Goal: Information Seeking & Learning: Learn about a topic

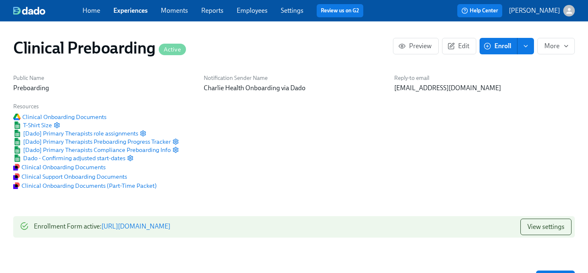
click at [250, 15] on span "Employees" at bounding box center [252, 10] width 31 height 9
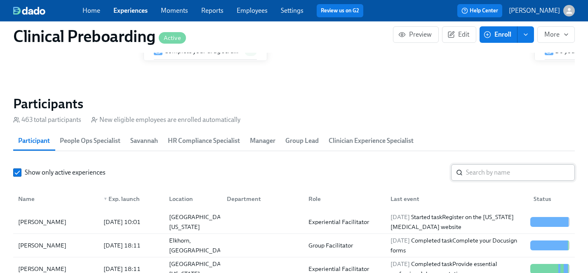
scroll to position [0, 9852]
click at [475, 170] on input "search" at bounding box center [520, 172] width 109 height 16
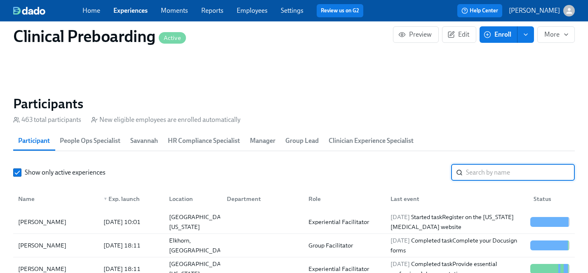
click at [251, 12] on link "Employees" at bounding box center [252, 11] width 31 height 8
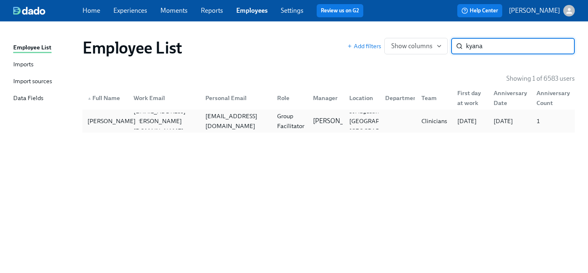
type input "kyana"
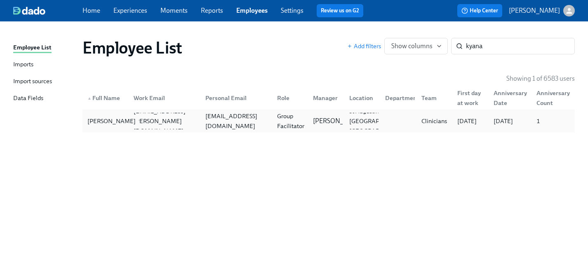
click at [96, 124] on div "Kyana Goodman" at bounding box center [111, 121] width 55 height 10
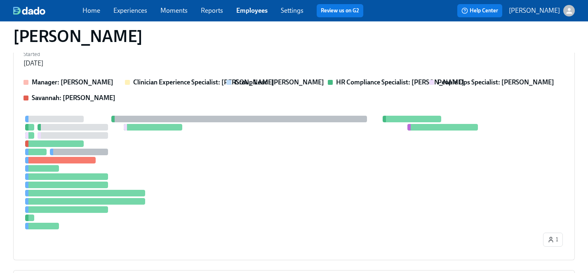
scroll to position [181, 0]
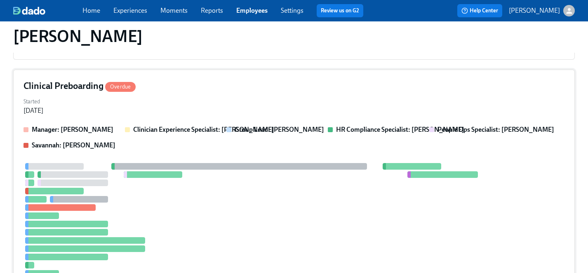
click at [192, 221] on div at bounding box center [282, 220] width 518 height 114
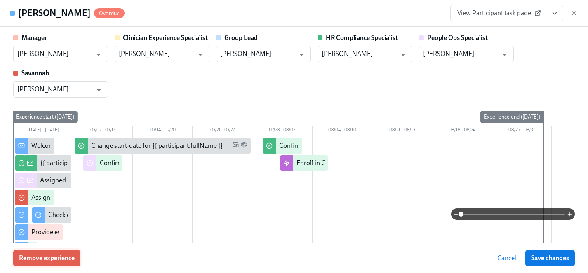
click at [64, 259] on span "Remove experience" at bounding box center [47, 258] width 56 height 8
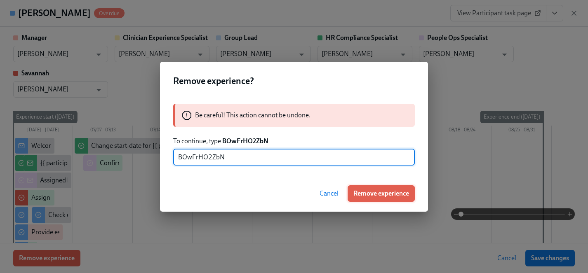
type input "BOwFrHO2ZbN"
click at [374, 195] on span "Remove experience" at bounding box center [381, 194] width 56 height 8
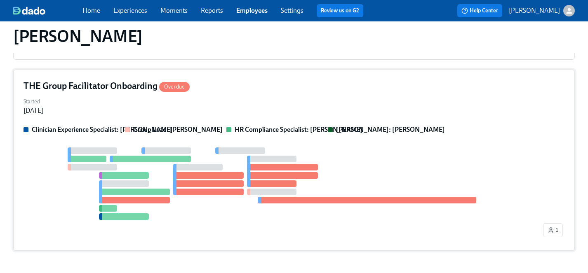
click at [285, 110] on div "Started Jul 31, 2025" at bounding box center [293, 106] width 541 height 20
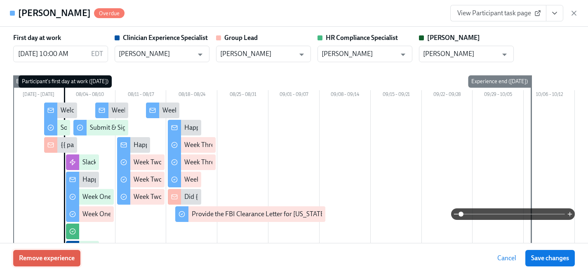
click at [58, 260] on span "Remove experience" at bounding box center [47, 258] width 56 height 8
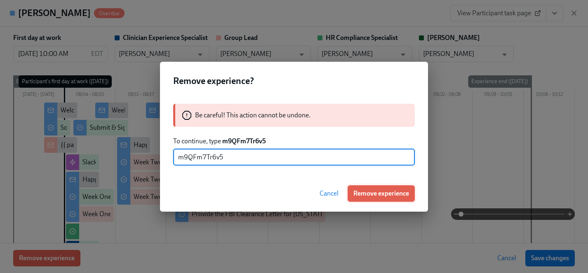
type input "m9QFm7Tr6v5"
click at [391, 194] on span "Remove experience" at bounding box center [381, 194] width 56 height 8
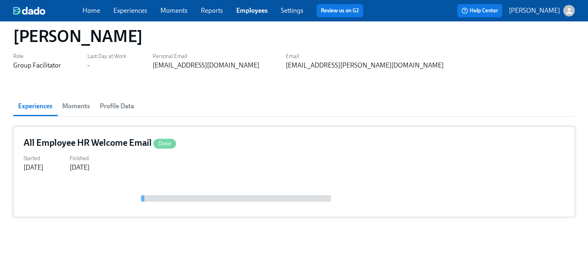
scroll to position [0, 0]
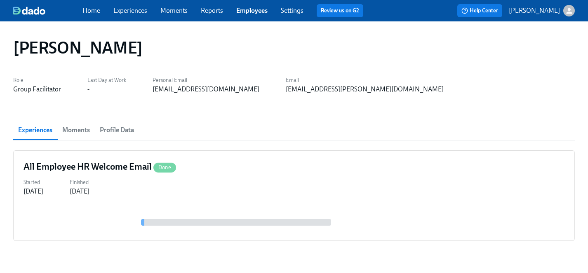
click at [256, 9] on link "Employees" at bounding box center [251, 11] width 31 height 8
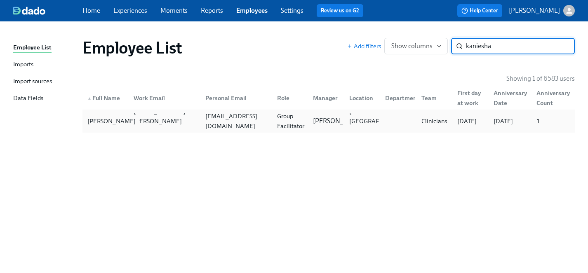
type input "kaniesha"
click at [96, 122] on div "Kaniesha Thomas" at bounding box center [111, 121] width 55 height 10
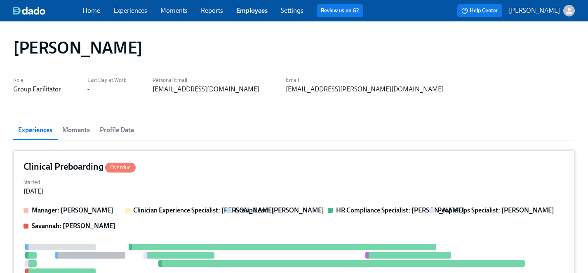
click at [183, 181] on div "Started Aug 12, 2025" at bounding box center [293, 186] width 541 height 20
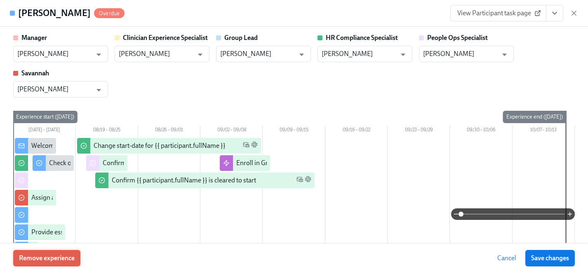
click at [69, 260] on span "Remove experience" at bounding box center [47, 258] width 56 height 8
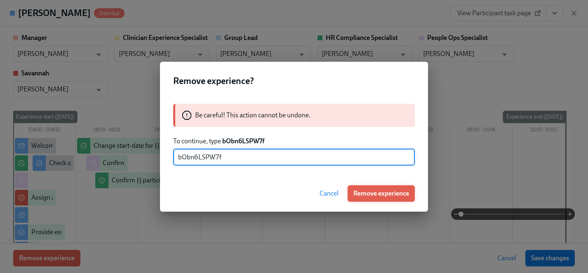
type input "bObn6LSPW7f"
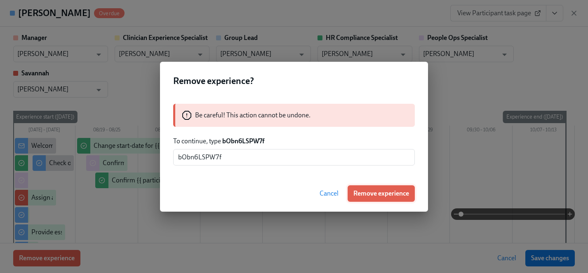
click at [383, 192] on span "Remove experience" at bounding box center [381, 194] width 56 height 8
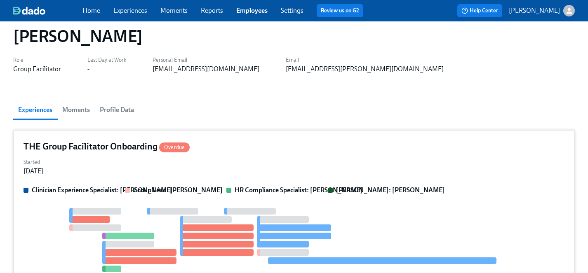
scroll to position [25, 0]
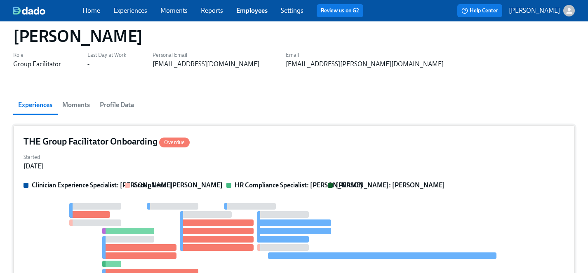
click at [258, 161] on div "Started Sep 04, 2025" at bounding box center [293, 161] width 541 height 20
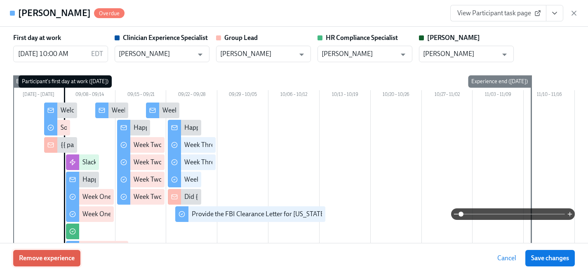
click at [50, 259] on span "Remove experience" at bounding box center [47, 258] width 56 height 8
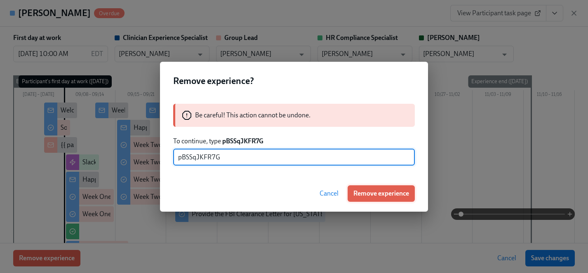
type input "pBSSqJKFR7G"
click at [385, 194] on span "Remove experience" at bounding box center [381, 194] width 56 height 8
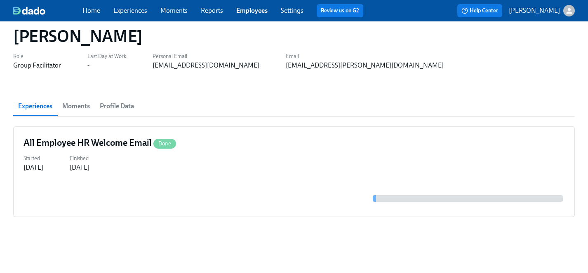
scroll to position [24, 0]
click at [124, 12] on link "Experiences" at bounding box center [130, 11] width 34 height 8
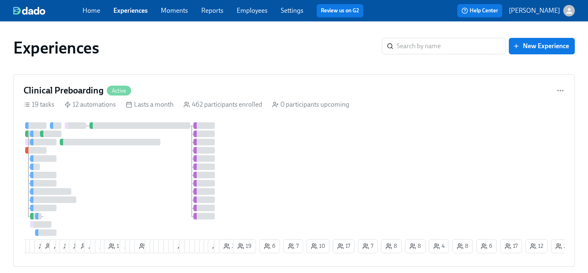
click at [251, 12] on link "Employees" at bounding box center [252, 11] width 31 height 8
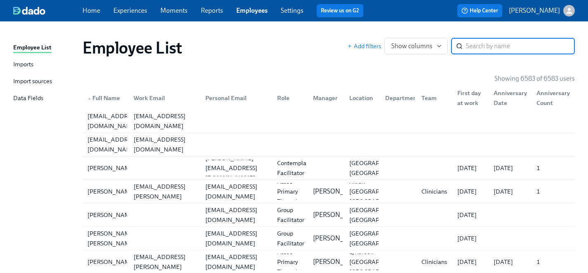
click at [495, 43] on input "search" at bounding box center [520, 46] width 109 height 16
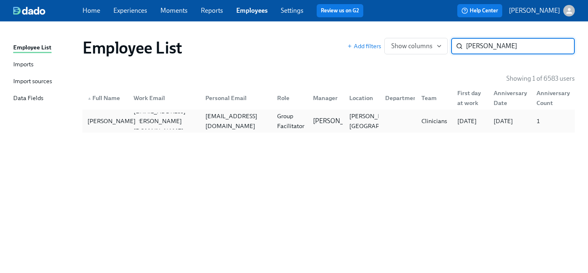
type input "dupre"
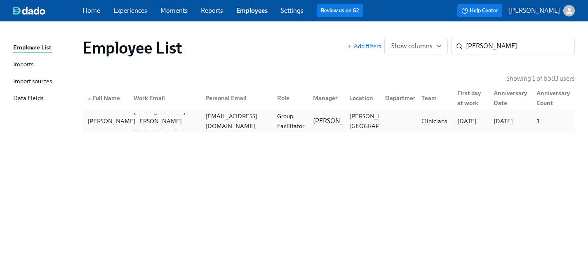
click at [101, 120] on div "Gaye Dupre" at bounding box center [111, 121] width 55 height 10
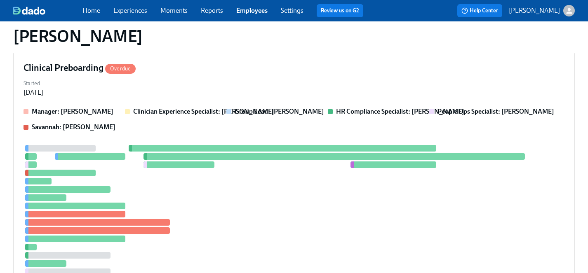
scroll to position [392, 0]
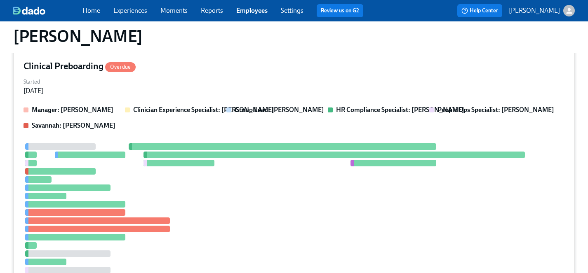
click at [214, 191] on div at bounding box center [282, 208] width 518 height 130
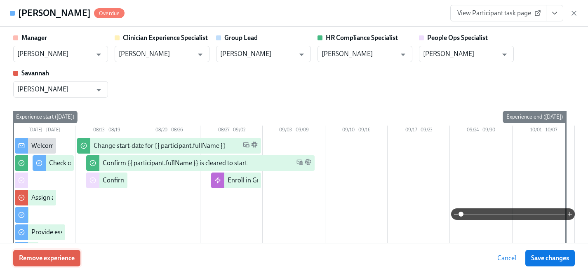
click at [57, 258] on span "Remove experience" at bounding box center [47, 258] width 56 height 8
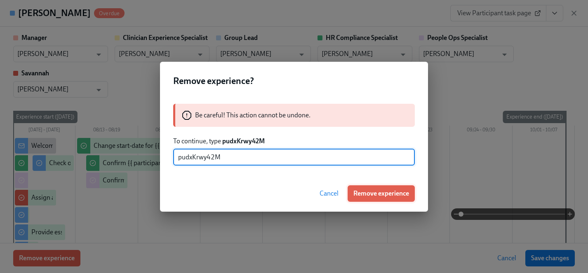
type input "pudxKrwy42M"
click at [396, 191] on span "Remove experience" at bounding box center [381, 194] width 56 height 8
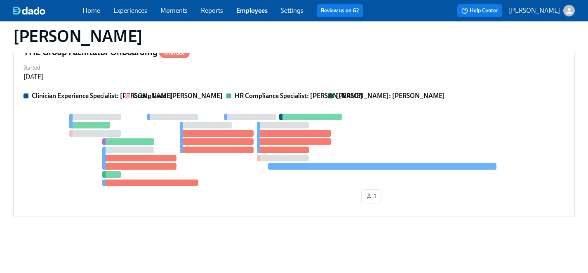
scroll to position [215, 0]
click at [41, 178] on div at bounding box center [293, 150] width 541 height 73
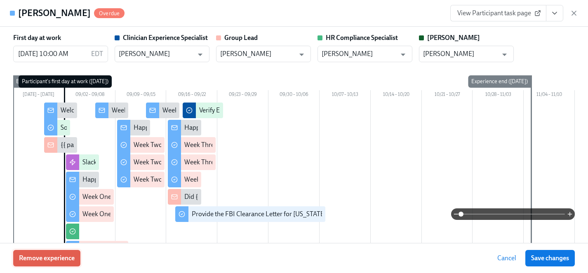
click at [47, 256] on span "Remove experience" at bounding box center [47, 258] width 56 height 8
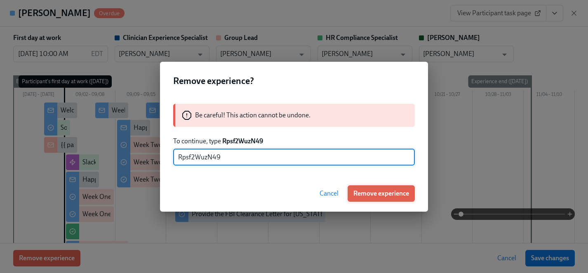
type input "Rpsf2WuzN49"
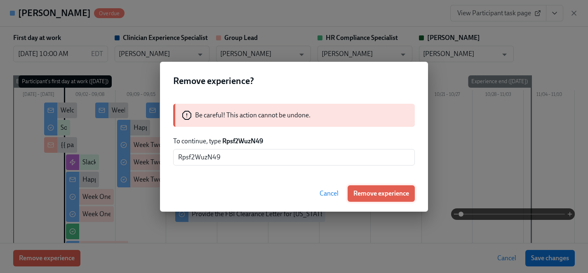
click at [383, 194] on span "Remove experience" at bounding box center [381, 194] width 56 height 8
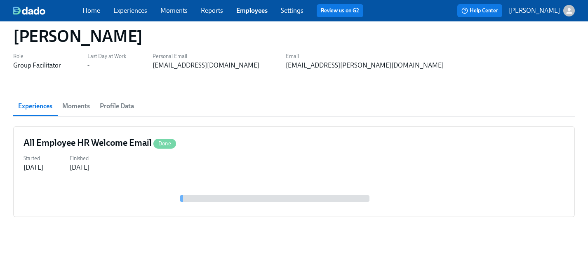
scroll to position [24, 0]
click at [251, 12] on link "Employees" at bounding box center [251, 11] width 31 height 8
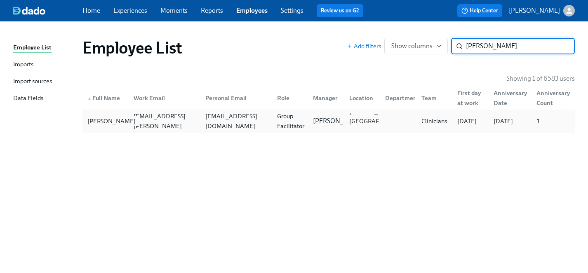
type input "tiffany clark"
click at [108, 118] on div "[PERSON_NAME]" at bounding box center [111, 121] width 55 height 10
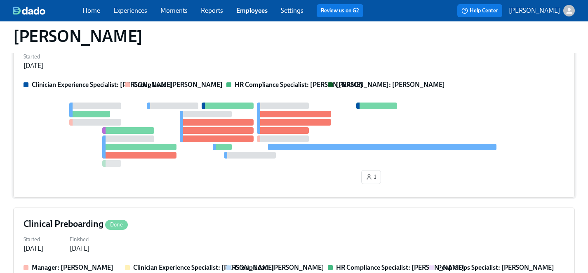
scroll to position [58, 0]
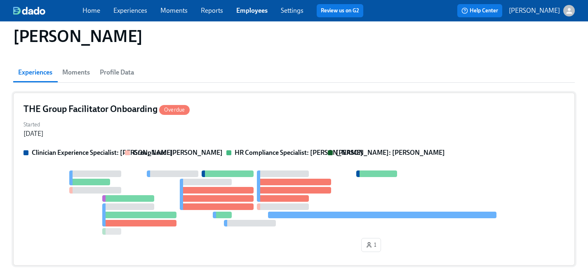
click at [157, 130] on div "Started [DATE]" at bounding box center [293, 129] width 541 height 20
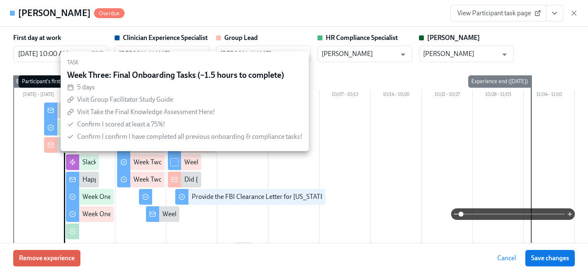
click at [467, 12] on span "View Participant task page" at bounding box center [498, 13] width 82 height 8
click at [65, 256] on span "Remove experience" at bounding box center [47, 258] width 56 height 8
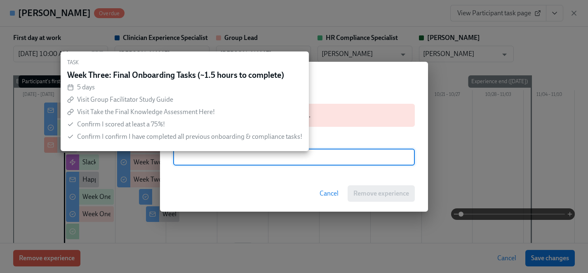
click at [211, 197] on div "Cancel Remove experience" at bounding box center [294, 194] width 268 height 36
click at [327, 195] on span "Cancel" at bounding box center [328, 194] width 19 height 8
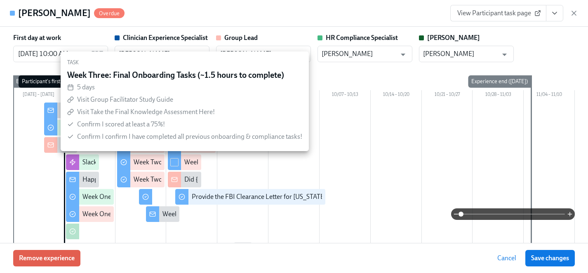
click at [136, 22] on div "Tiffany Clark Overdue View Participant task page" at bounding box center [294, 13] width 588 height 27
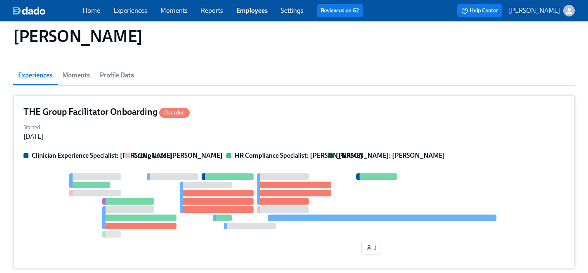
scroll to position [36, 0]
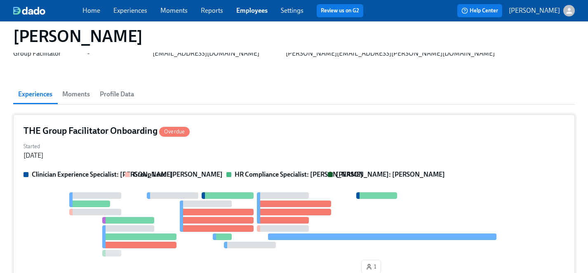
click at [303, 151] on div "Started [DATE]" at bounding box center [293, 151] width 541 height 20
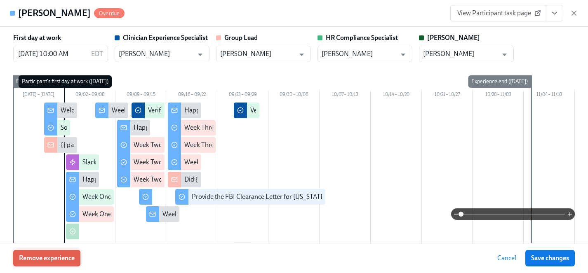
click at [70, 259] on span "Remove experience" at bounding box center [47, 258] width 56 height 8
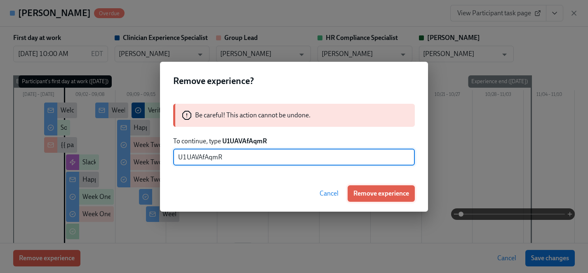
type input "U1UAVAfAqmR"
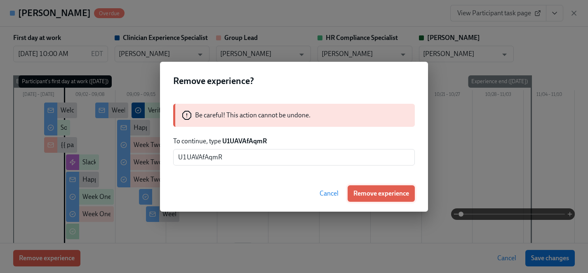
click at [384, 192] on span "Remove experience" at bounding box center [381, 194] width 56 height 8
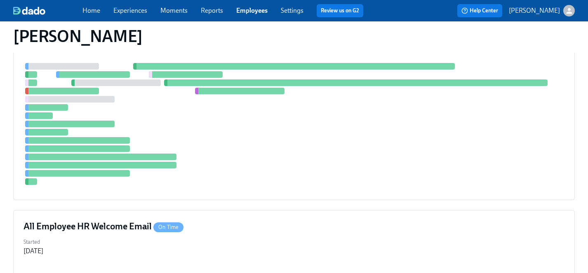
scroll to position [0, 0]
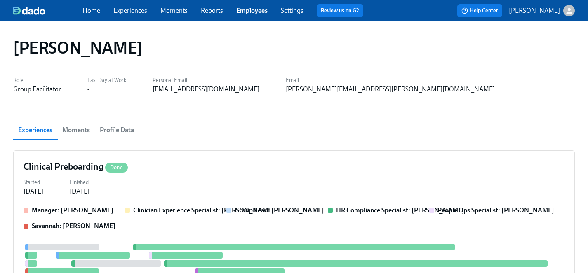
click at [254, 11] on link "Employees" at bounding box center [251, 11] width 31 height 8
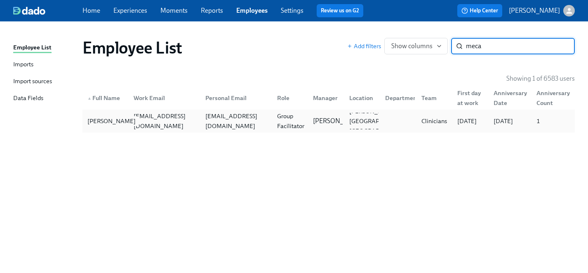
type input "meca"
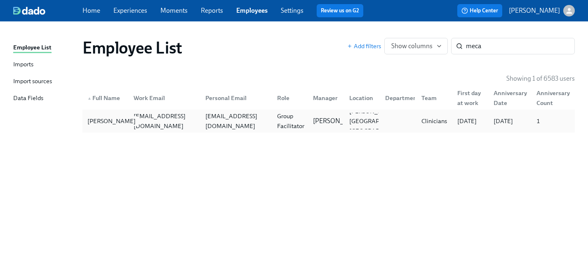
click at [101, 120] on div "[PERSON_NAME]" at bounding box center [111, 121] width 55 height 10
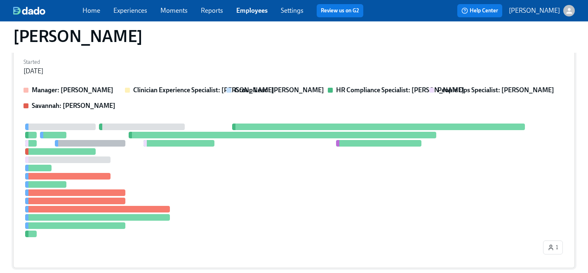
scroll to position [312, 0]
click at [200, 180] on div at bounding box center [282, 180] width 518 height 114
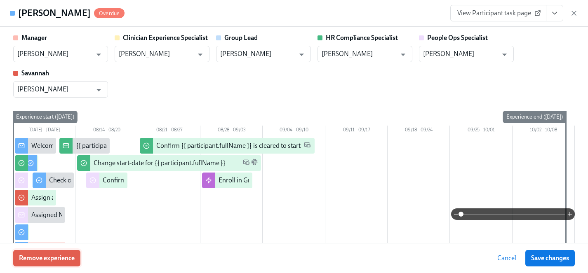
click at [51, 260] on span "Remove experience" at bounding box center [47, 258] width 56 height 8
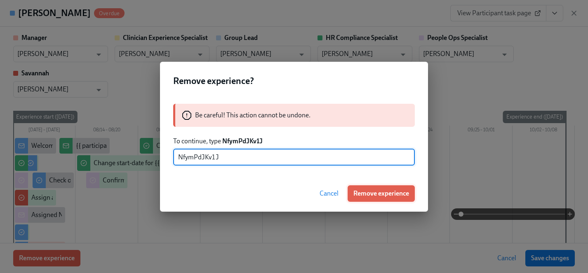
type input "NfymPdJKv1J"
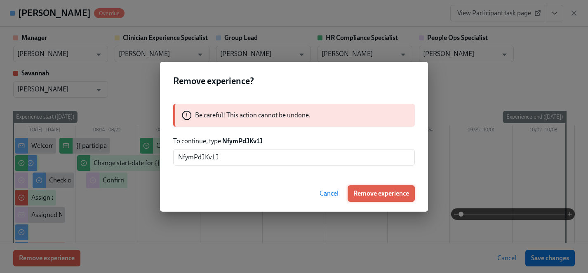
click at [378, 192] on span "Remove experience" at bounding box center [381, 194] width 56 height 8
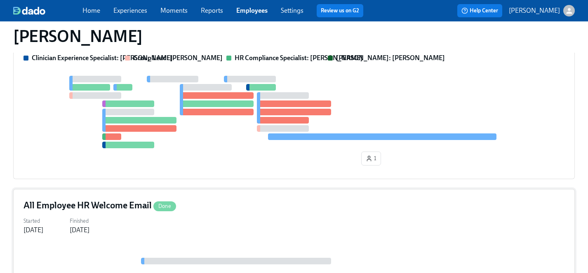
scroll to position [124, 0]
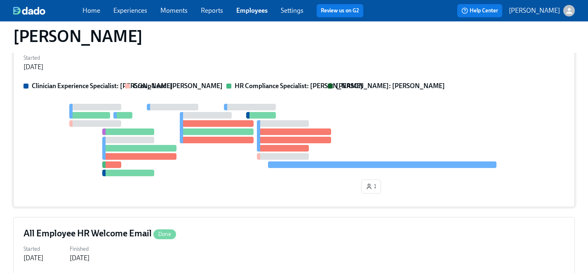
click at [191, 174] on div at bounding box center [293, 140] width 541 height 73
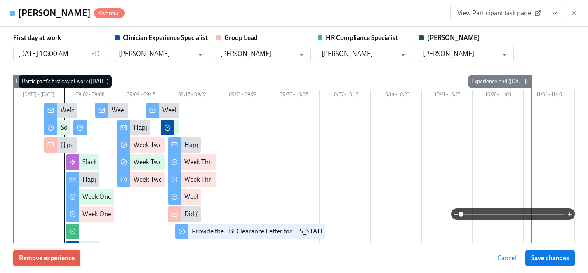
click at [70, 258] on span "Remove experience" at bounding box center [47, 258] width 56 height 8
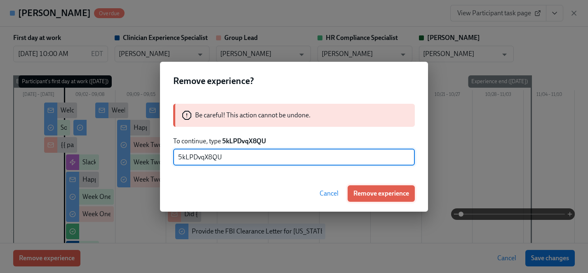
type input "5kLPDvqX8QU"
click at [364, 192] on span "Remove experience" at bounding box center [381, 194] width 56 height 8
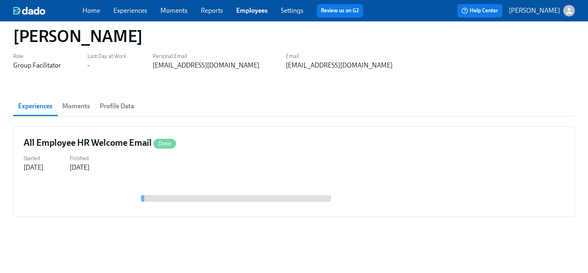
scroll to position [0, 0]
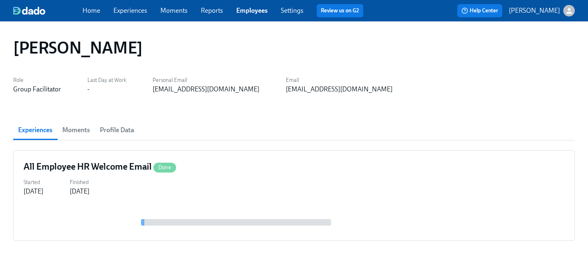
click at [249, 9] on link "Employees" at bounding box center [251, 11] width 31 height 8
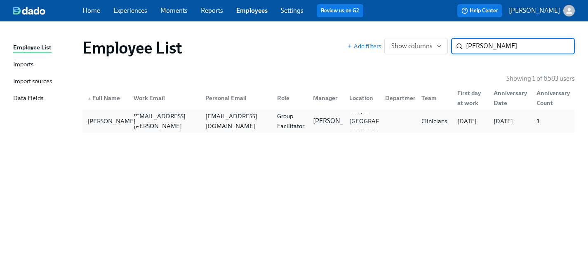
type input "[PERSON_NAME]"
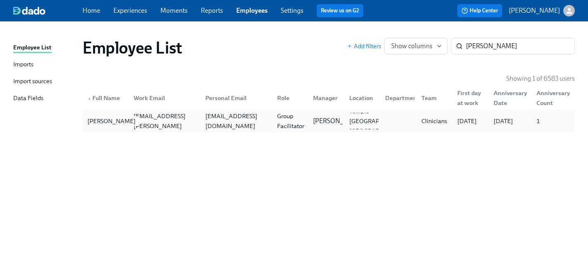
click at [103, 126] on div "[PERSON_NAME]" at bounding box center [111, 121] width 55 height 10
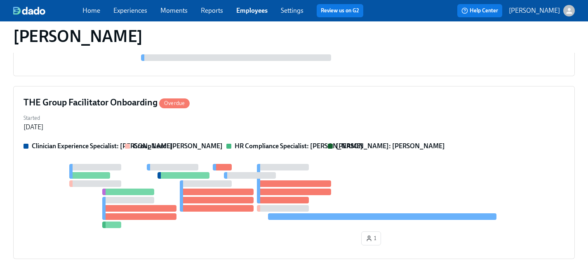
scroll to position [463, 0]
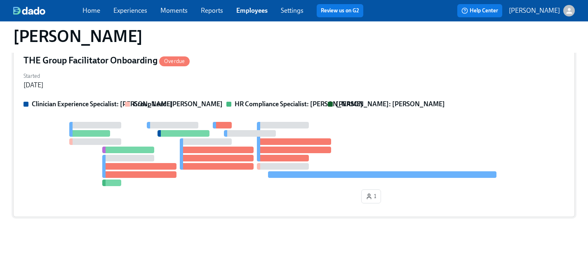
click at [171, 197] on div "1" at bounding box center [293, 164] width 541 height 85
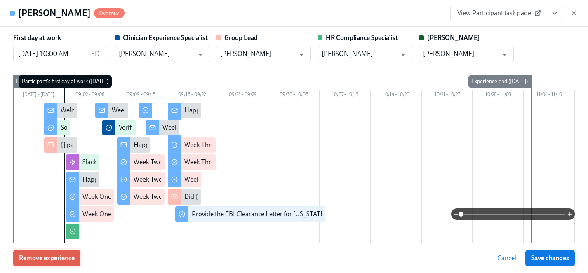
click at [70, 259] on span "Remove experience" at bounding box center [47, 258] width 56 height 8
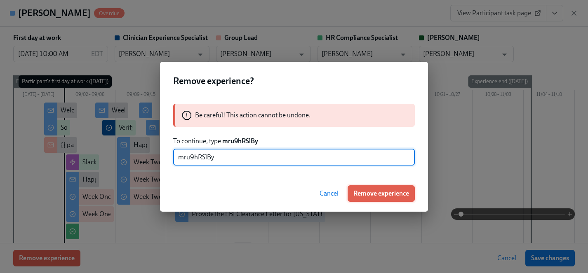
type input "mru9hRSlBy"
click at [371, 193] on span "Remove experience" at bounding box center [381, 194] width 56 height 8
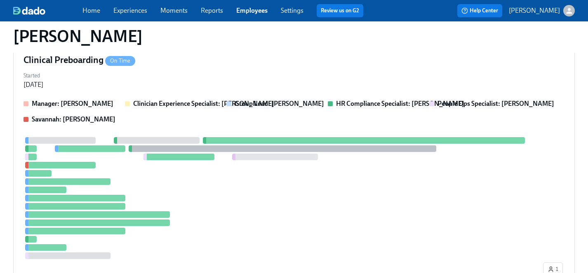
scroll to position [68, 0]
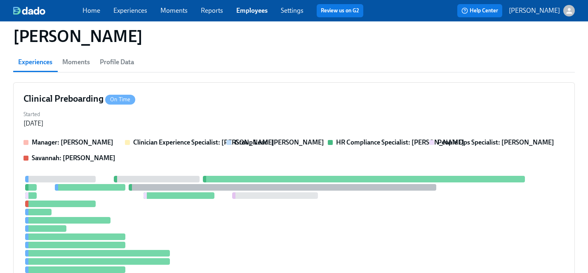
click at [242, 10] on link "Employees" at bounding box center [251, 11] width 31 height 8
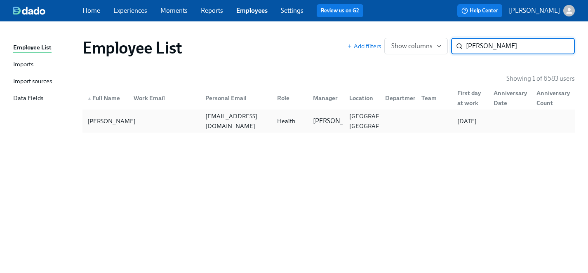
type input "[PERSON_NAME]"
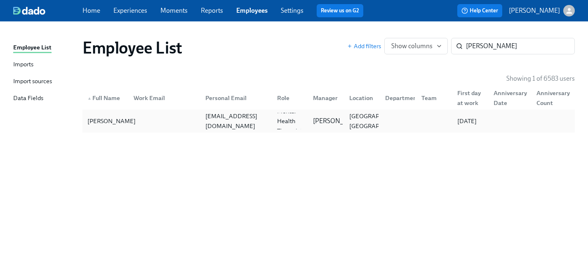
click at [98, 117] on div "[PERSON_NAME]" at bounding box center [111, 121] width 55 height 10
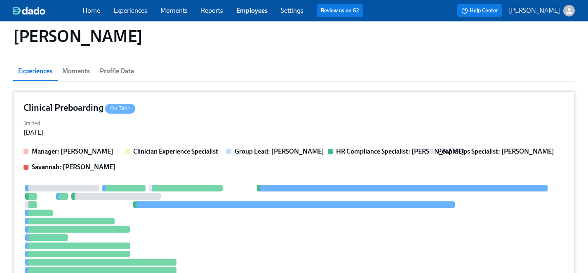
scroll to position [70, 0]
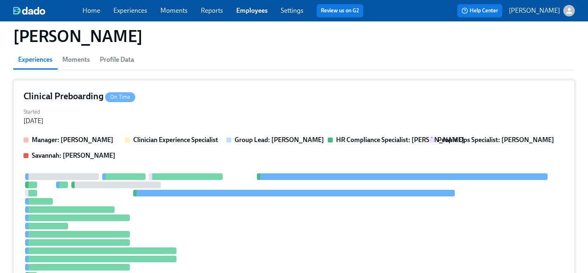
click at [174, 218] on div at bounding box center [293, 231] width 541 height 114
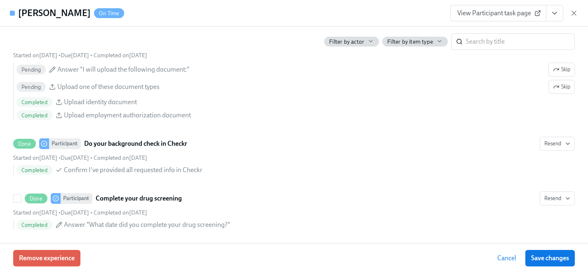
scroll to position [1016, 0]
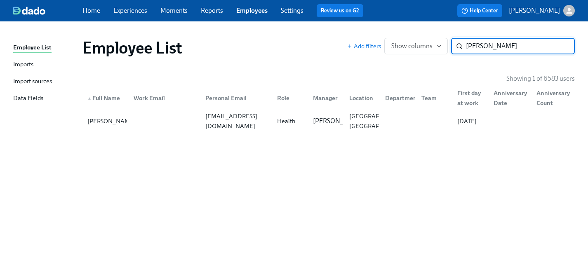
click at [134, 10] on link "Experiences" at bounding box center [130, 11] width 34 height 8
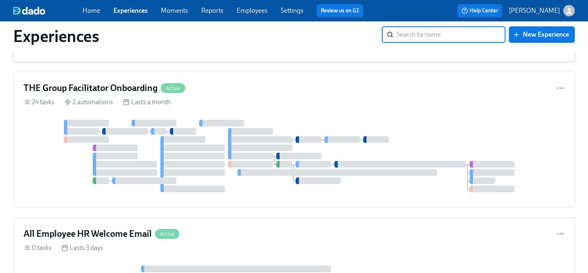
scroll to position [174, 0]
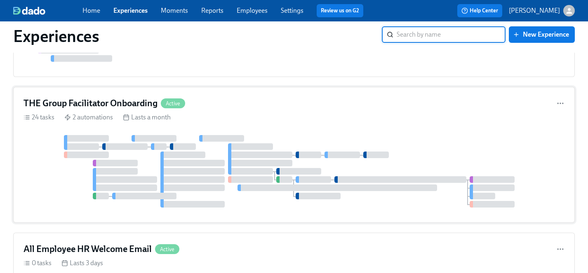
click at [232, 120] on div "24 tasks 2 automations Lasts a month" at bounding box center [293, 117] width 541 height 9
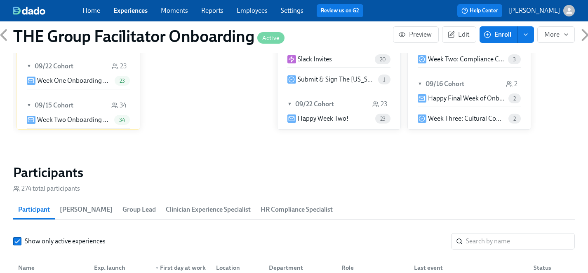
scroll to position [714, 0]
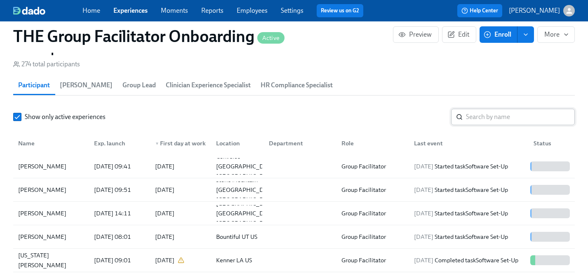
click at [477, 113] on input "search" at bounding box center [520, 117] width 109 height 16
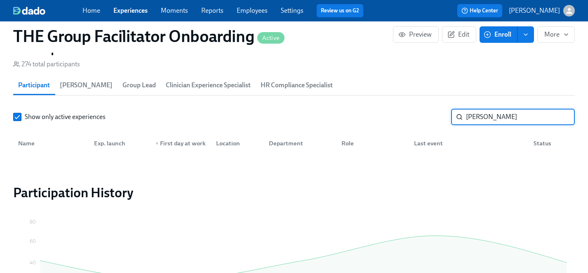
type input "[PERSON_NAME]"
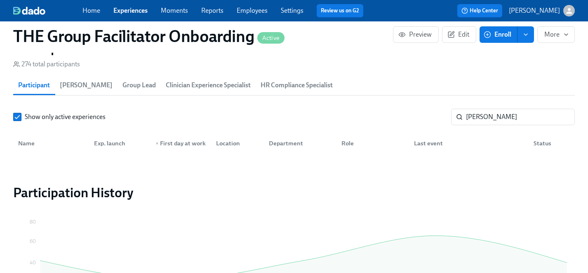
click at [133, 11] on link "Experiences" at bounding box center [130, 11] width 34 height 8
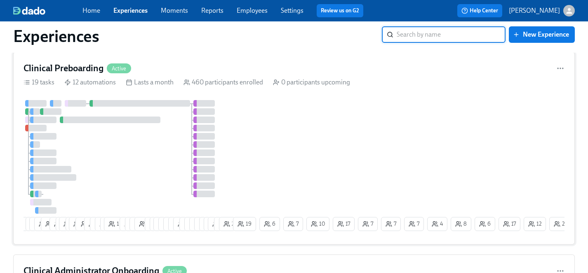
scroll to position [19, 0]
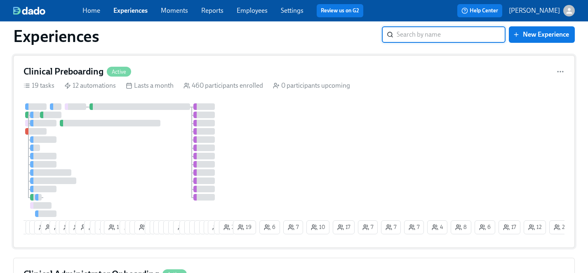
click at [153, 172] on div at bounding box center [127, 160] width 208 height 114
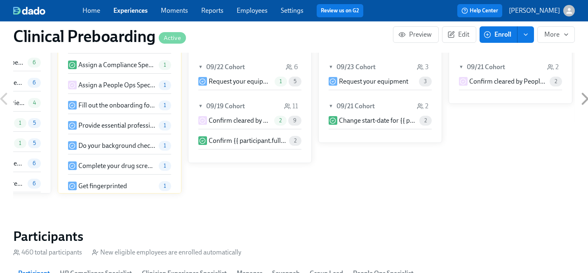
scroll to position [0, 9245]
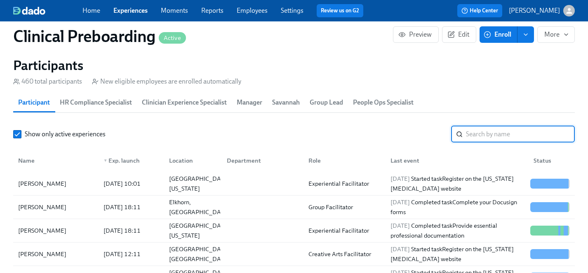
click at [487, 126] on input "search" at bounding box center [520, 134] width 109 height 16
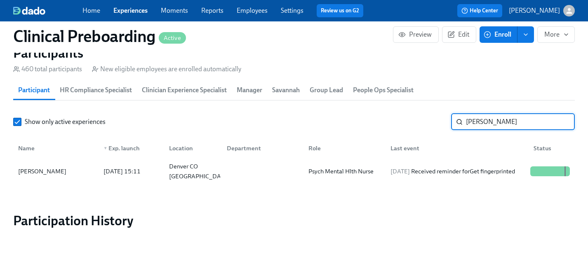
drag, startPoint x: 497, startPoint y: 124, endPoint x: 404, endPoint y: 123, distance: 92.8
click at [404, 123] on div "Show only active experiences [PERSON_NAME]" at bounding box center [293, 122] width 561 height 16
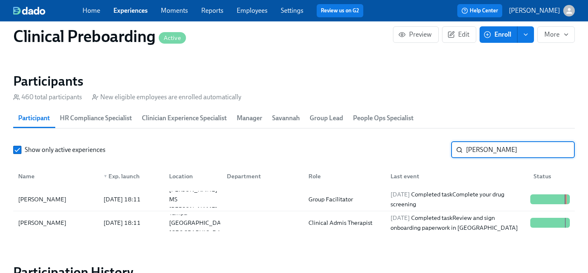
scroll to position [885, 0]
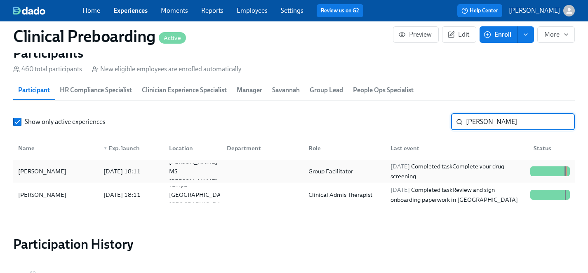
type input "[PERSON_NAME]"
click at [36, 170] on div "[PERSON_NAME]" at bounding box center [42, 172] width 55 height 10
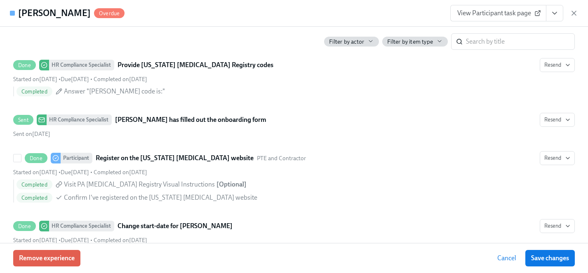
scroll to position [1742, 0]
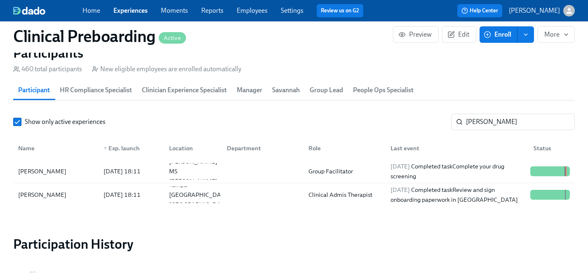
click at [134, 10] on link "Experiences" at bounding box center [130, 11] width 34 height 8
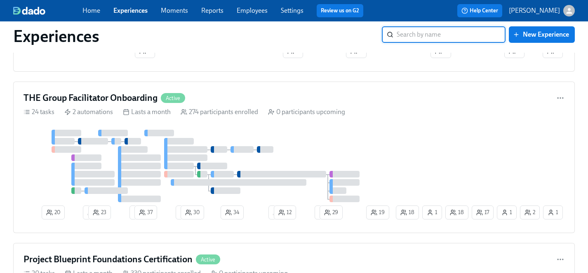
scroll to position [839, 0]
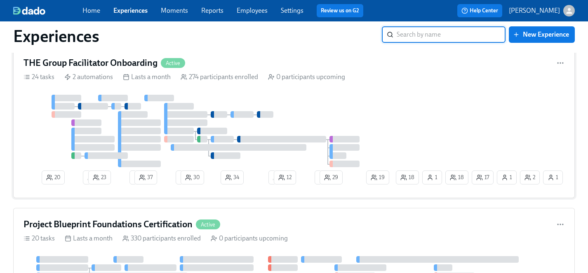
click at [310, 127] on div at bounding box center [208, 131] width 371 height 73
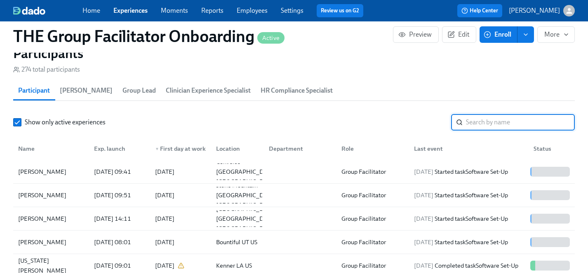
click at [501, 119] on input "search" at bounding box center [520, 122] width 109 height 16
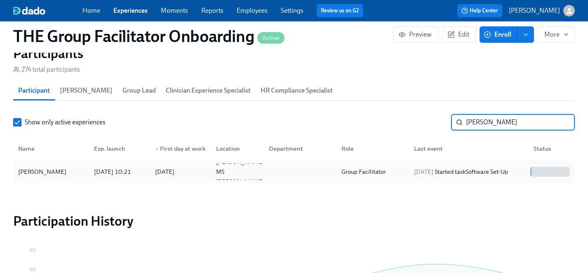
type input "[PERSON_NAME]"
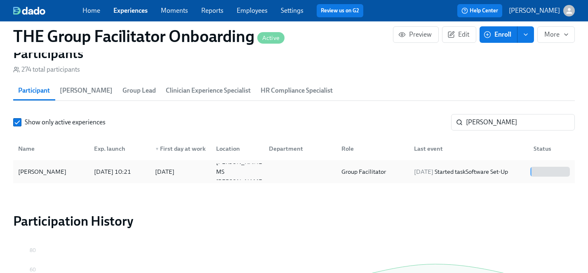
click at [34, 175] on div "[PERSON_NAME]" at bounding box center [42, 172] width 55 height 10
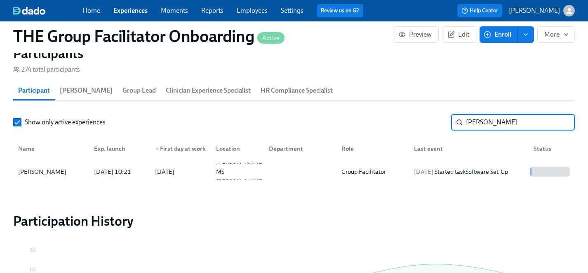
drag, startPoint x: 487, startPoint y: 123, endPoint x: 456, endPoint y: 123, distance: 30.9
click at [456, 123] on div "[PERSON_NAME] ​" at bounding box center [513, 122] width 124 height 16
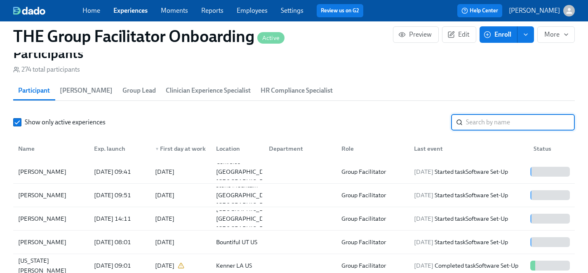
click at [318, 119] on div "Show only active experiences ​" at bounding box center [293, 122] width 561 height 16
